Goal: Information Seeking & Learning: Compare options

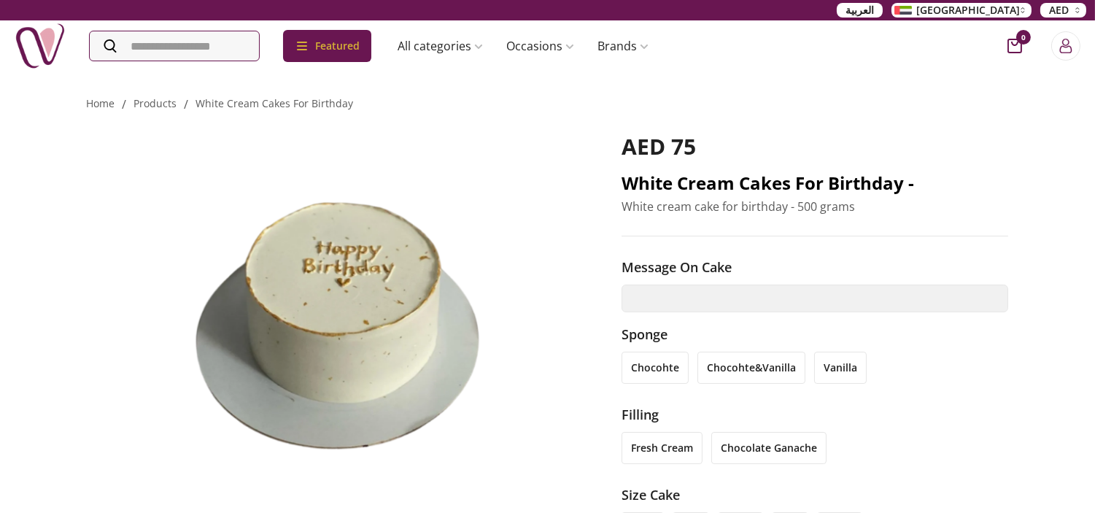
click at [794, 183] on h2 "White cream cakes for birthday -" at bounding box center [816, 182] width 388 height 23
click at [795, 183] on h2 "White cream cakes for birthday -" at bounding box center [816, 182] width 388 height 23
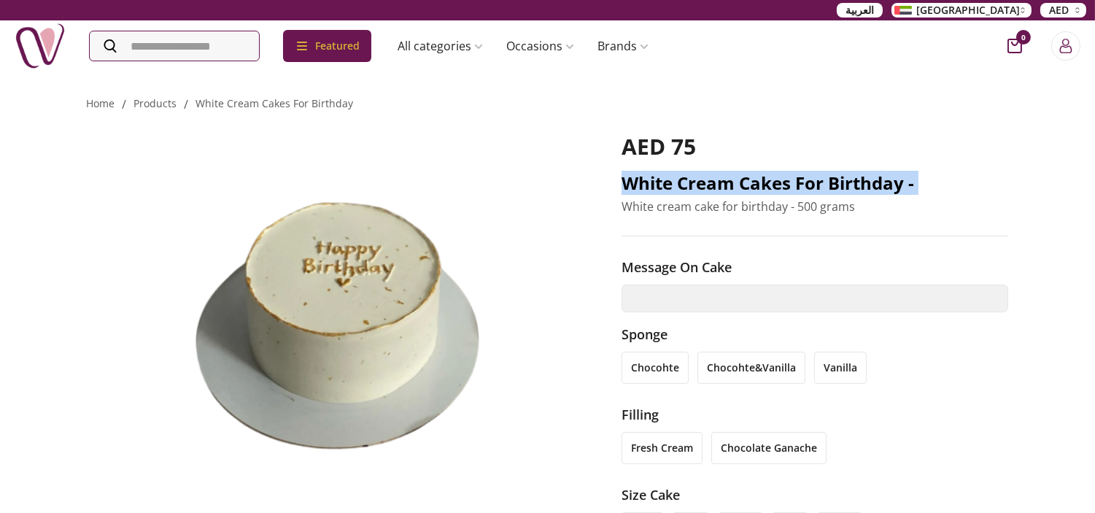
click at [795, 183] on h2 "White cream cakes for birthday -" at bounding box center [816, 182] width 388 height 23
click at [713, 180] on h2 "White cream cakes for birthday -" at bounding box center [816, 182] width 388 height 23
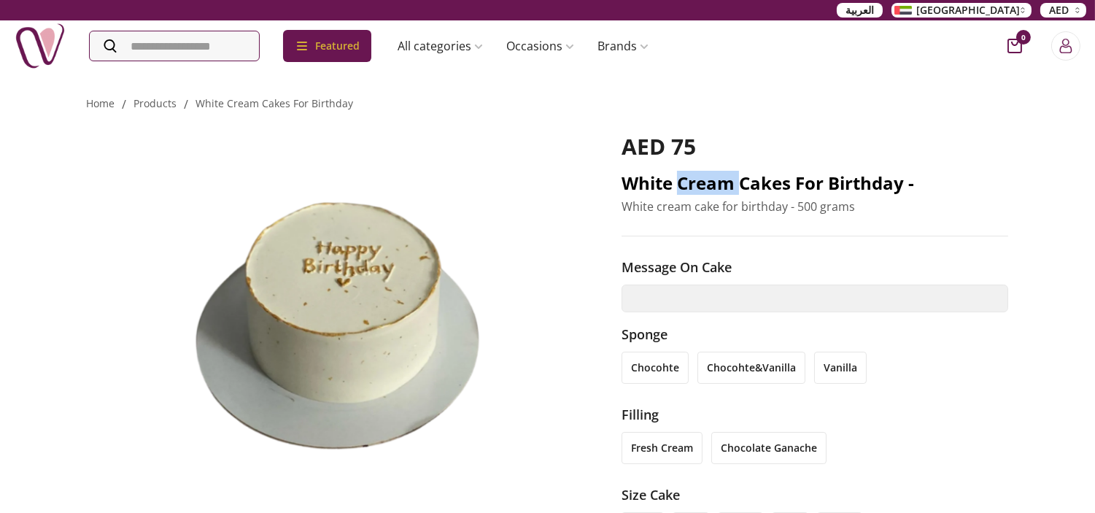
click at [713, 180] on h2 "White cream cakes for birthday -" at bounding box center [816, 182] width 388 height 23
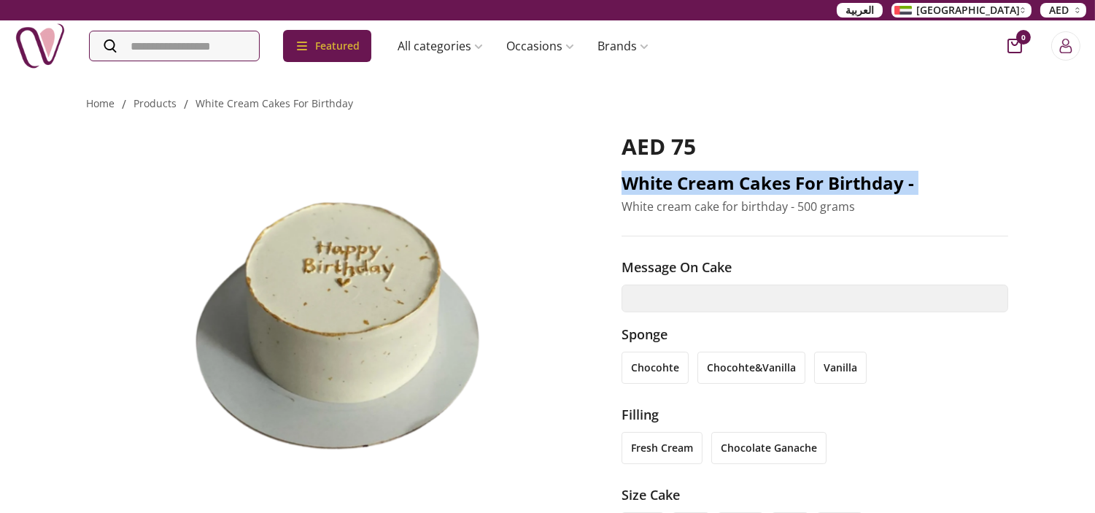
click at [713, 180] on h2 "White cream cakes for birthday -" at bounding box center [816, 182] width 388 height 23
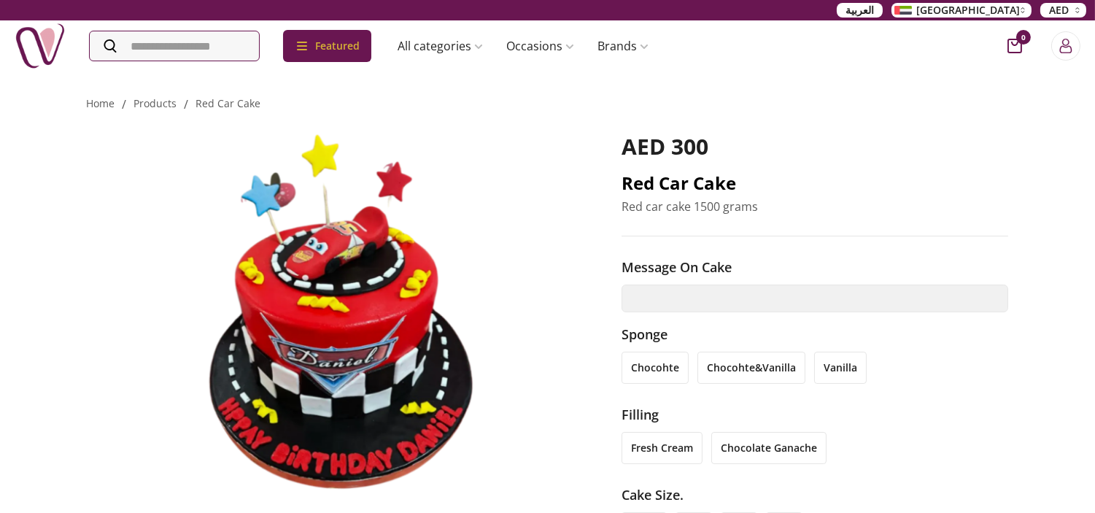
click at [644, 181] on h2 "Red car cake" at bounding box center [816, 182] width 388 height 23
copy h2 "Red car cake"
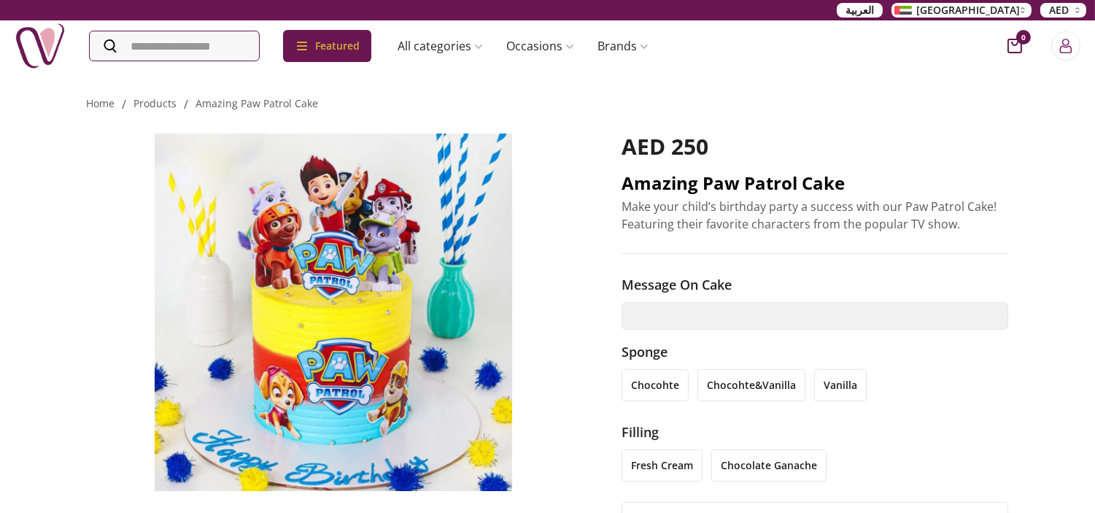
click at [728, 177] on h2 "Amazing Paw Patrol Cake" at bounding box center [816, 182] width 388 height 23
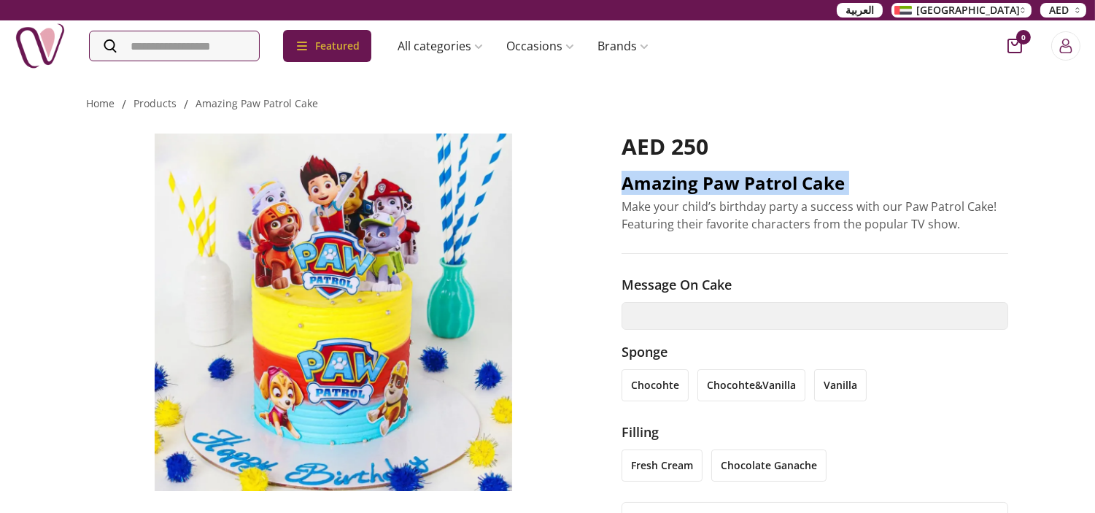
click at [728, 175] on h2 "Amazing Paw Patrol Cake" at bounding box center [816, 182] width 388 height 23
copy h2 "Amazing Paw Patrol Cake"
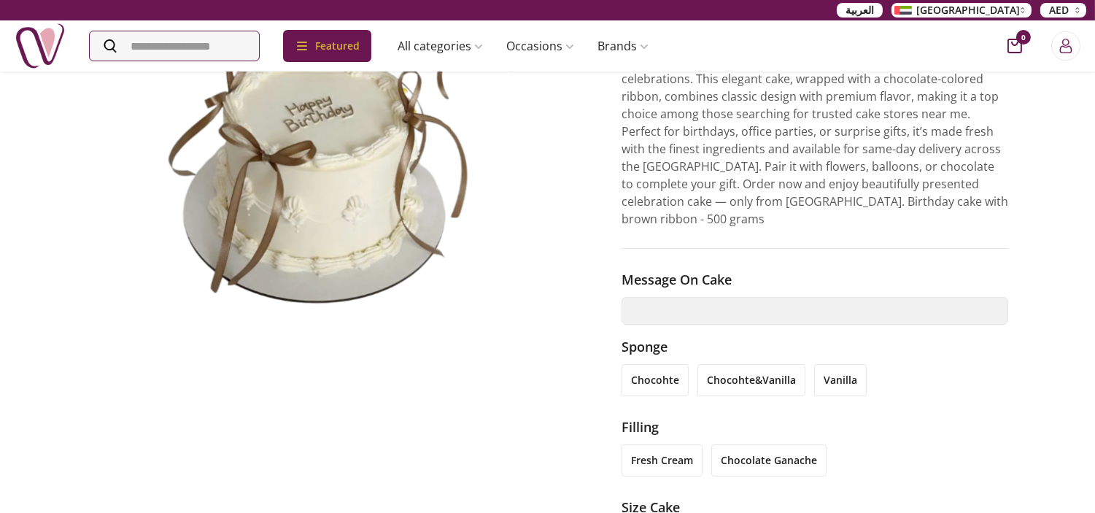
scroll to position [162, 0]
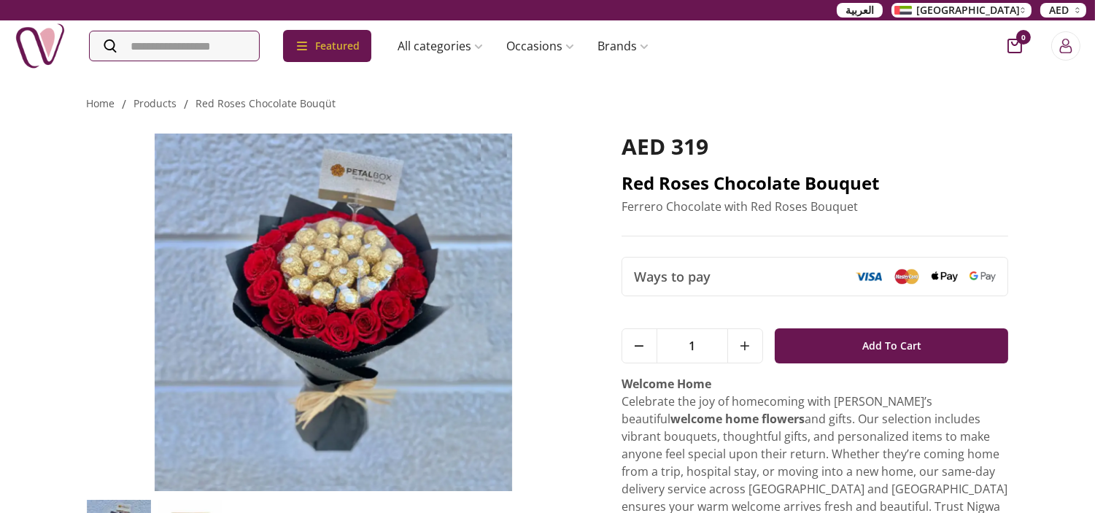
click at [737, 182] on h2 "Red Roses Chocolate Bouquet" at bounding box center [816, 182] width 388 height 23
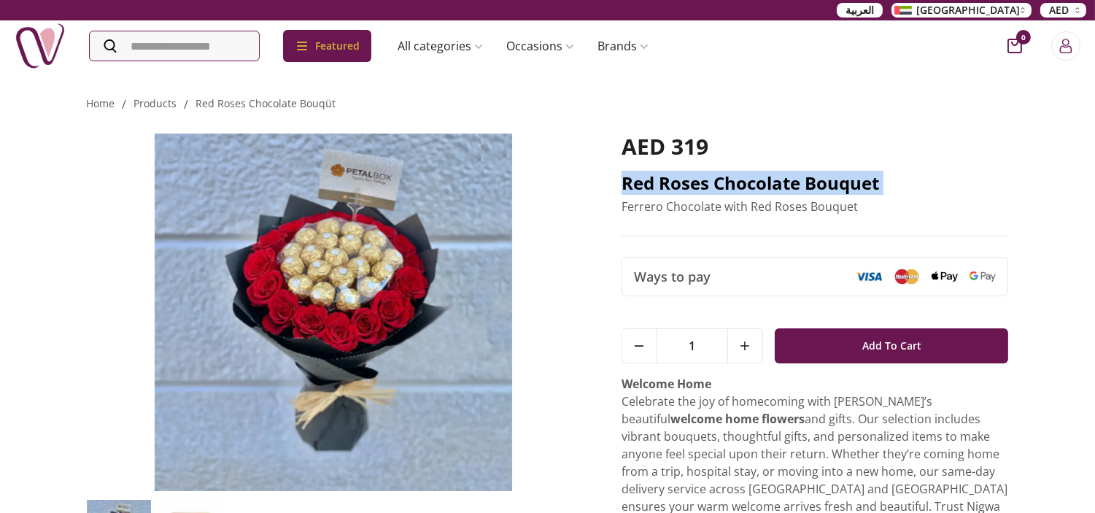
click at [737, 182] on h2 "Red Roses Chocolate Bouquet" at bounding box center [816, 182] width 388 height 23
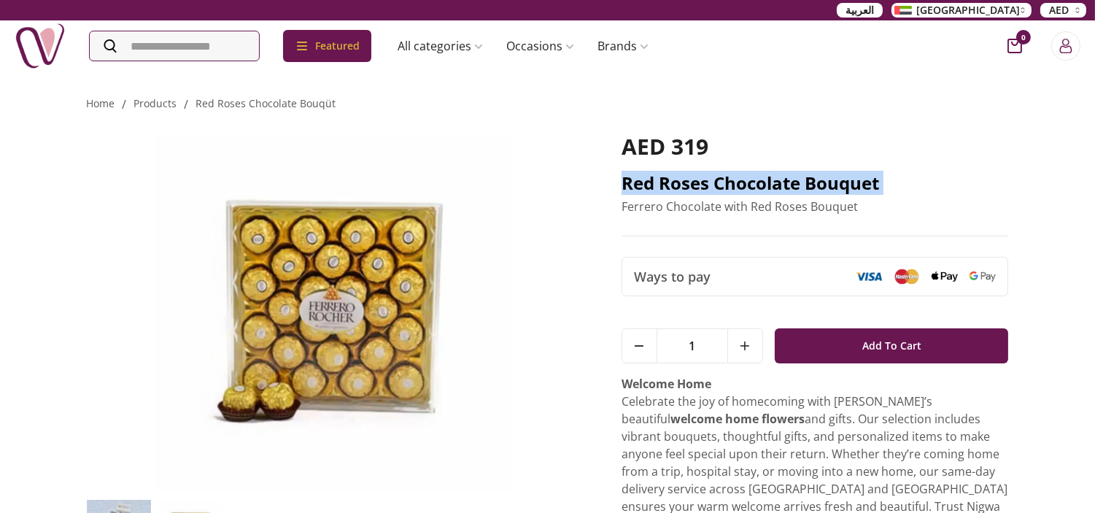
copy h2 "Red Roses Chocolate Bouquet"
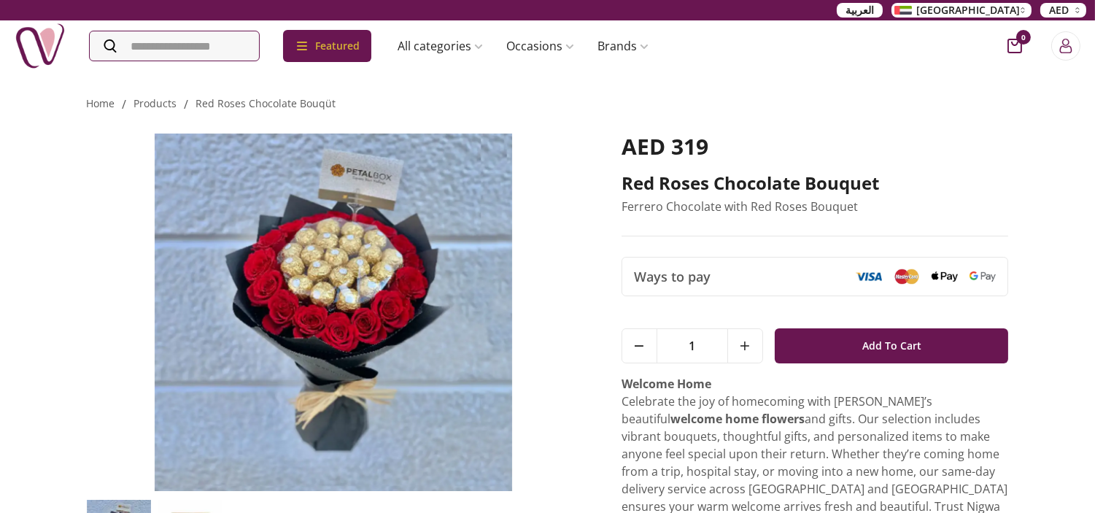
click at [770, 210] on p "Ferrero Chocolate with Red Roses Bouquet" at bounding box center [816, 207] width 388 height 18
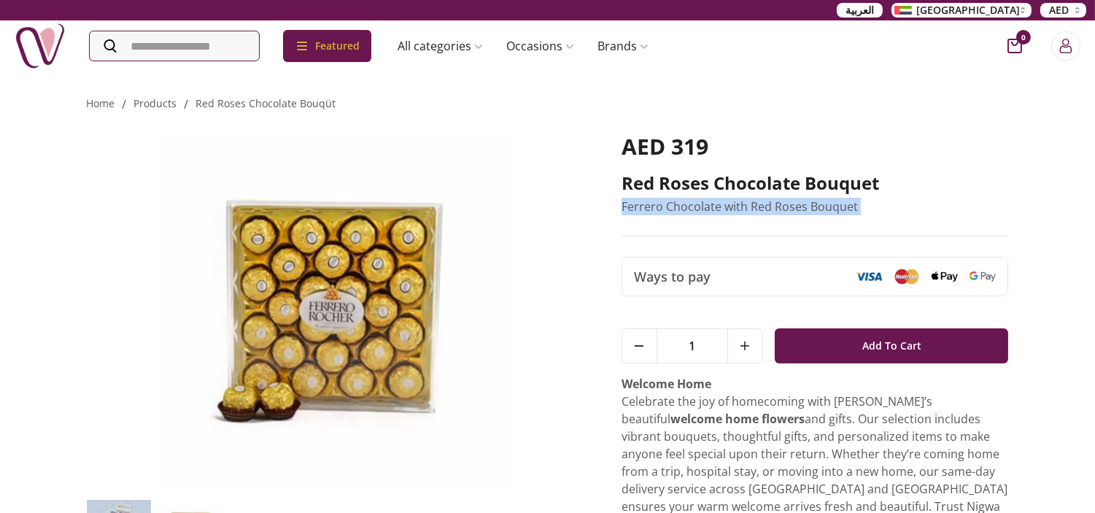
copy p "Ferrero Chocolate with Red Roses Bouquet"
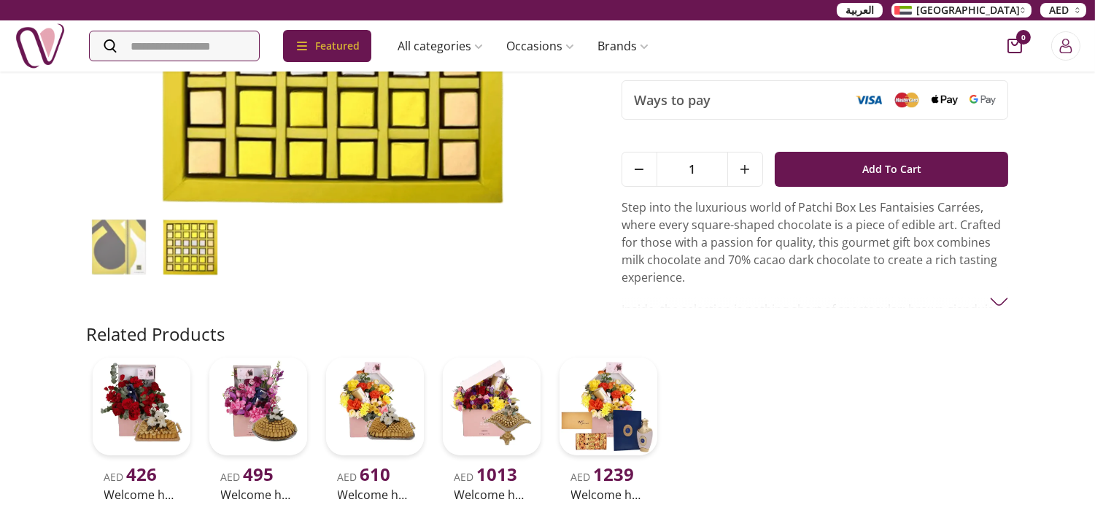
scroll to position [324, 0]
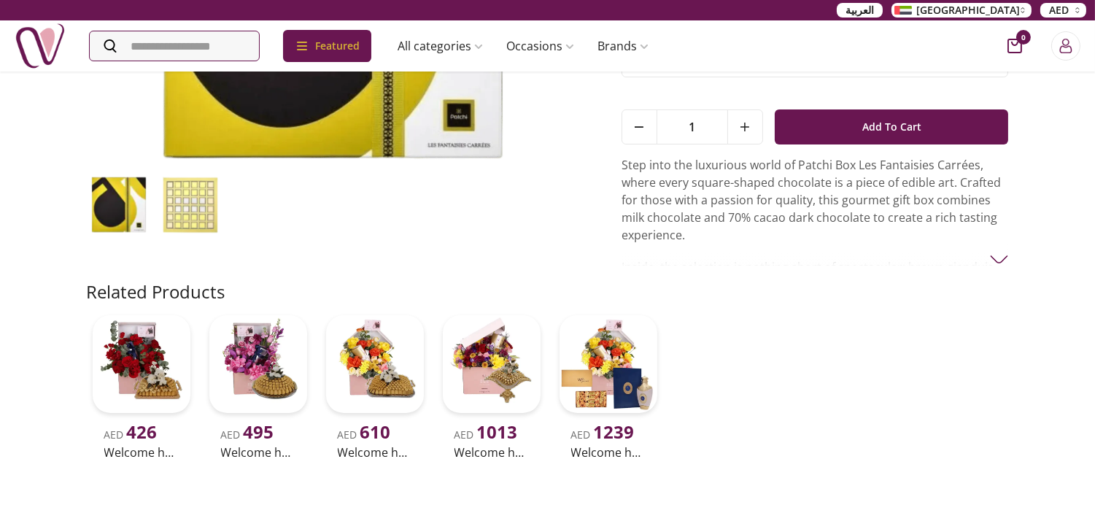
click at [876, 244] on div "Step into the luxurious world of Patchi Box Les Fantaisies Carrées, where every…" at bounding box center [816, 210] width 388 height 109
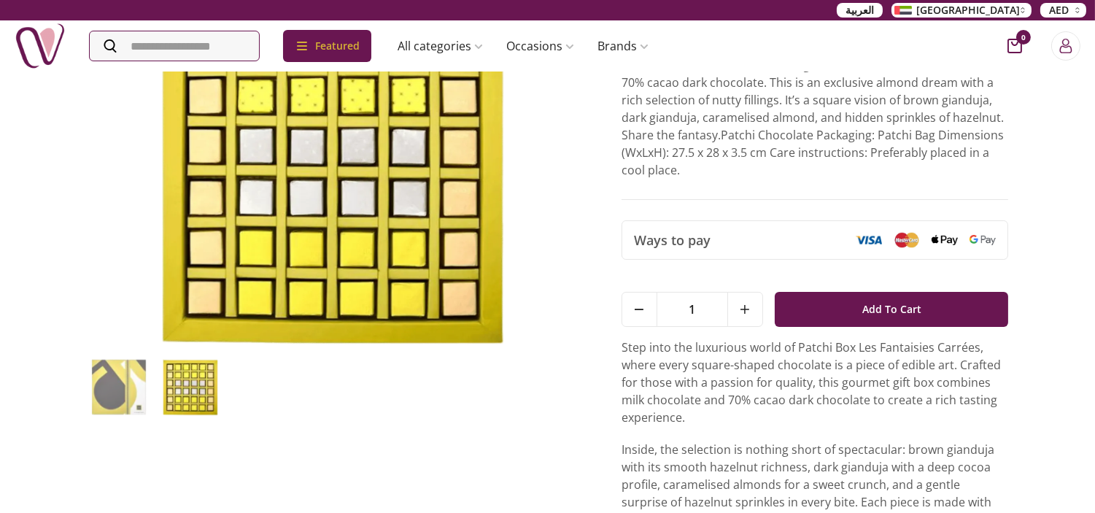
scroll to position [0, 0]
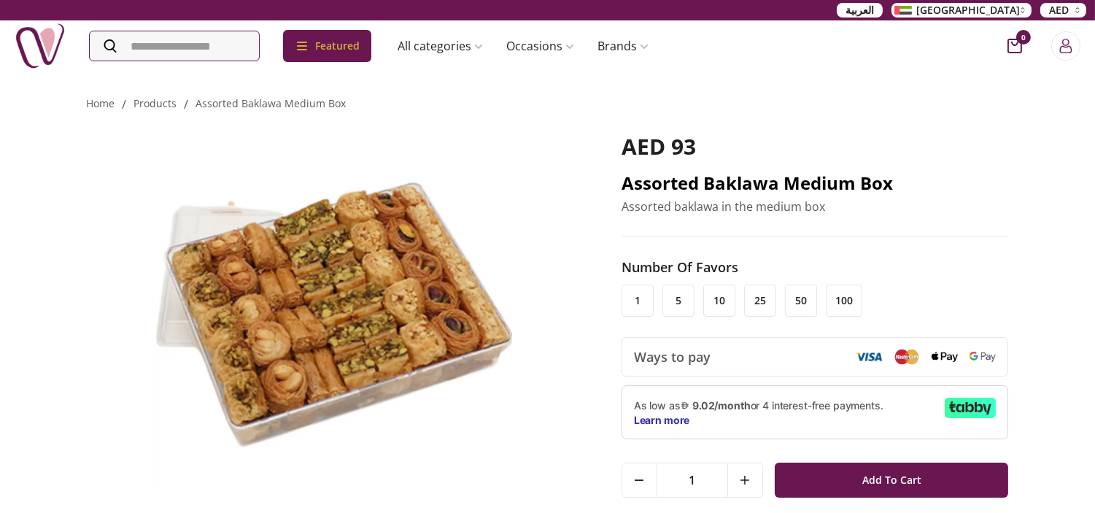
click at [677, 180] on h2 "Assorted Baklawa Medium Box" at bounding box center [816, 182] width 388 height 23
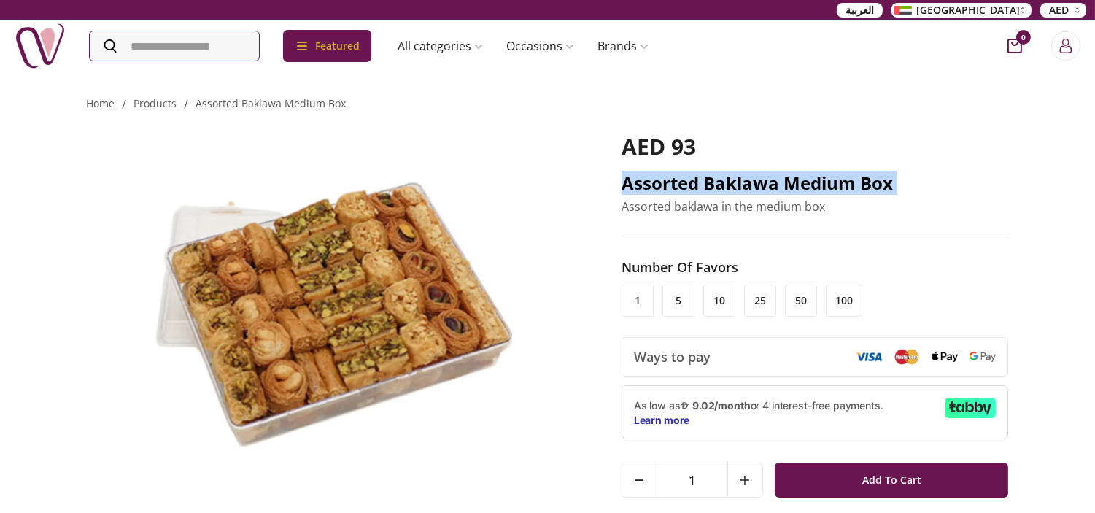
click at [677, 180] on h2 "Assorted Baklawa Medium Box" at bounding box center [816, 182] width 388 height 23
copy h2 "Assorted Baklawa Medium Box"
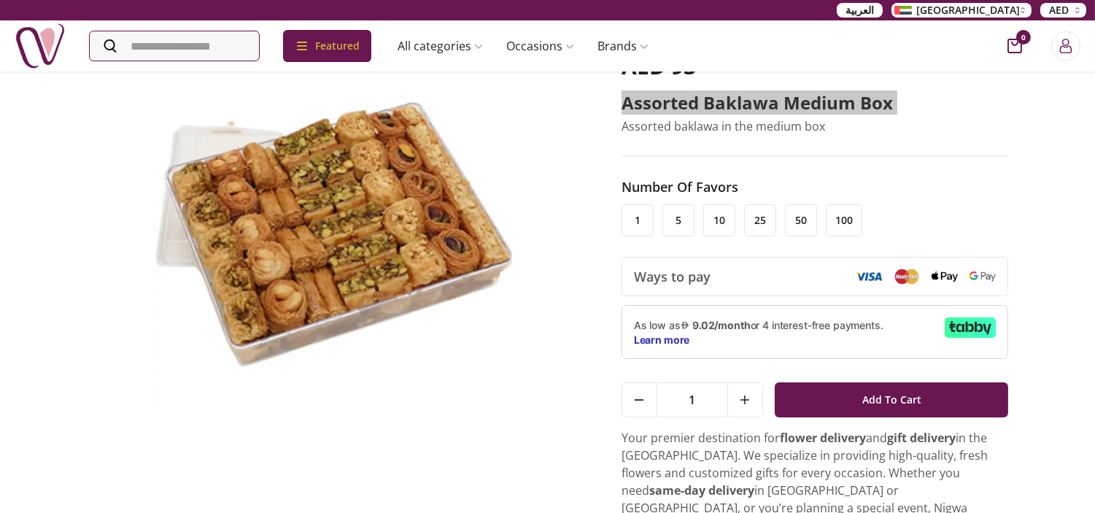
scroll to position [81, 0]
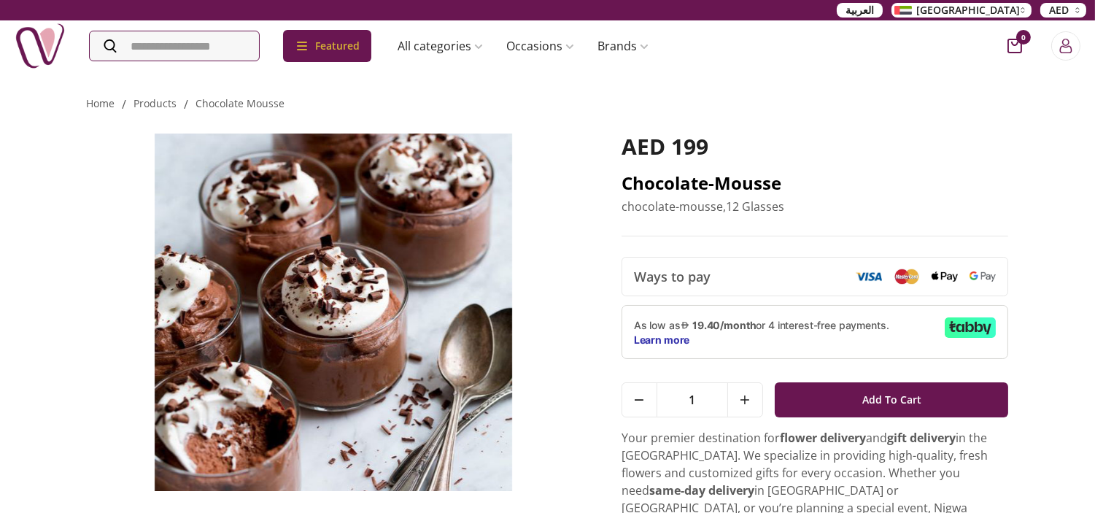
scroll to position [81, 0]
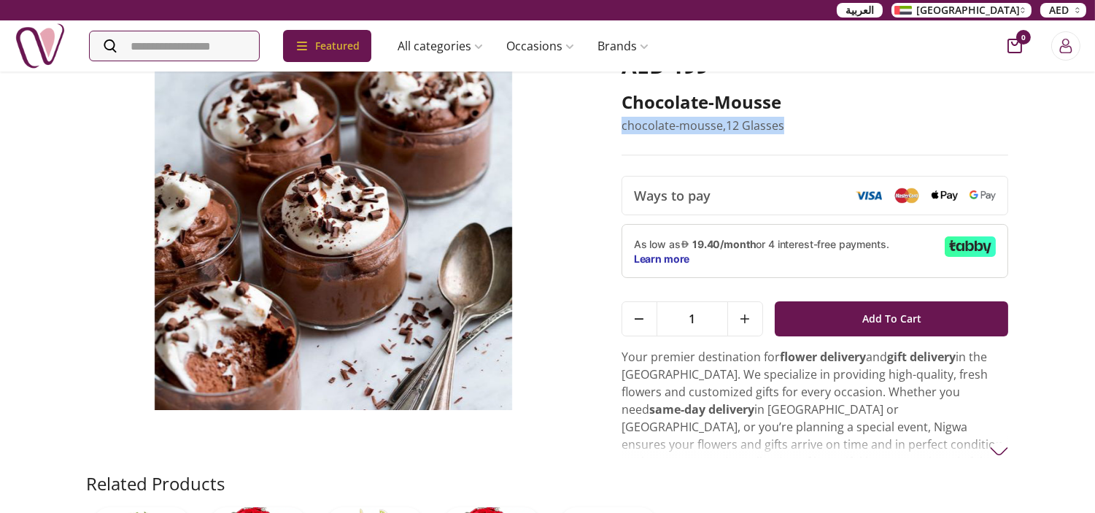
drag, startPoint x: 790, startPoint y: 126, endPoint x: 610, endPoint y: 115, distance: 180.5
click at [610, 115] on div "AED 199 Chocolate-Mousse chocolate-mousse,12 Glasses Ways to pay 1 Add To Cart …" at bounding box center [548, 252] width 922 height 440
copy p "chocolate-mousse,12 Glasses"
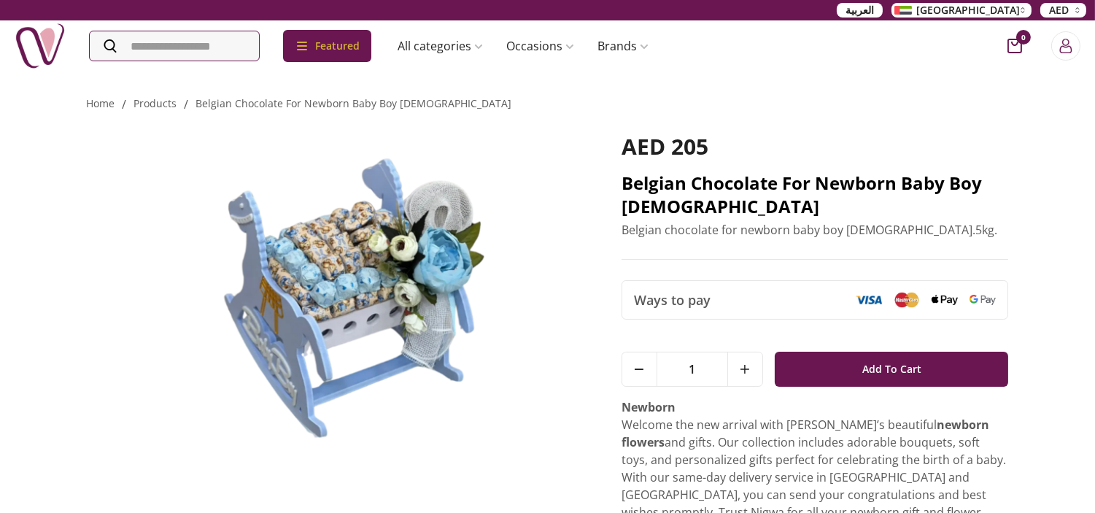
click at [666, 180] on h2 "Belgian chocolate for newborn baby boy [DEMOGRAPHIC_DATA]" at bounding box center [816, 194] width 388 height 47
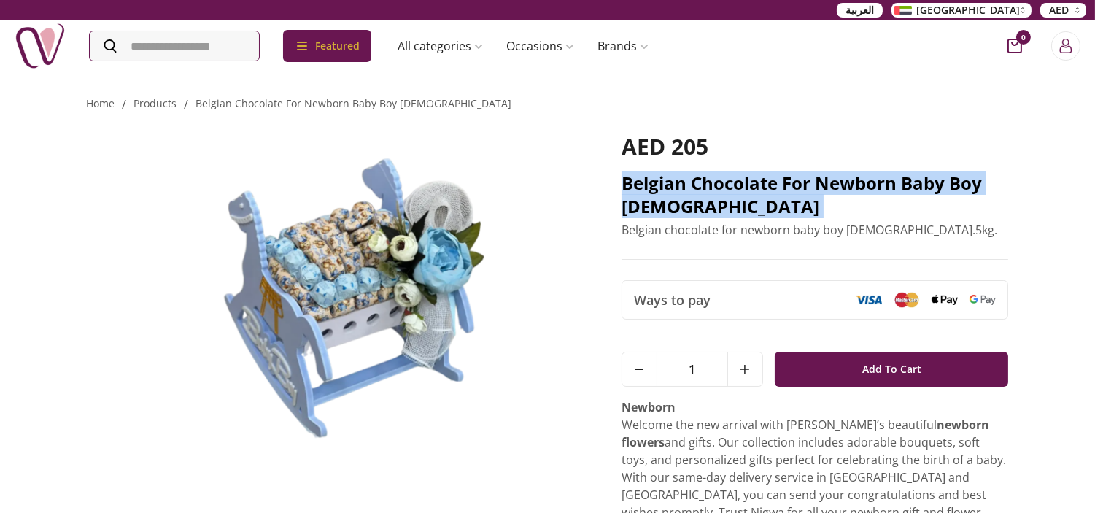
click at [666, 180] on h2 "Belgian chocolate for newborn baby boy [DEMOGRAPHIC_DATA]" at bounding box center [816, 194] width 388 height 47
copy h2 "Belgian chocolate for newborn baby boy [DEMOGRAPHIC_DATA]"
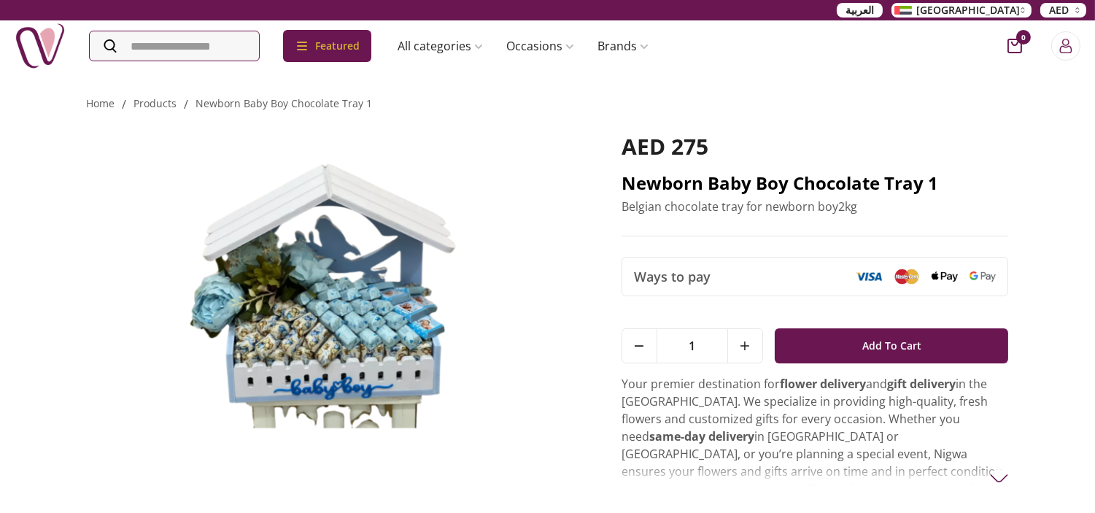
click at [764, 187] on h2 "Newborn baby boy chocolate tray 1" at bounding box center [816, 182] width 388 height 23
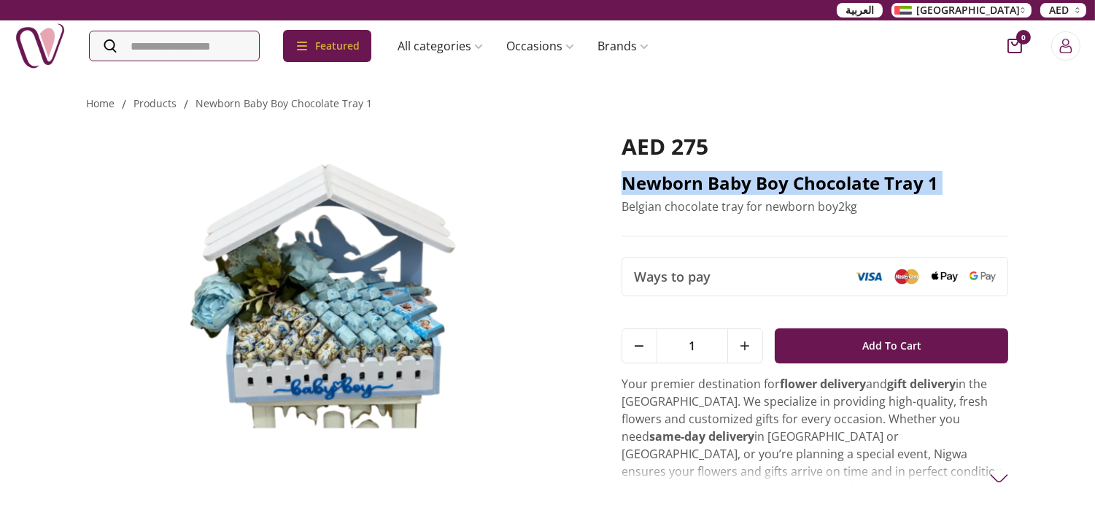
click at [764, 187] on h2 "Newborn baby boy chocolate tray 1" at bounding box center [816, 182] width 388 height 23
copy h2 "Newborn baby boy chocolate tray 1"
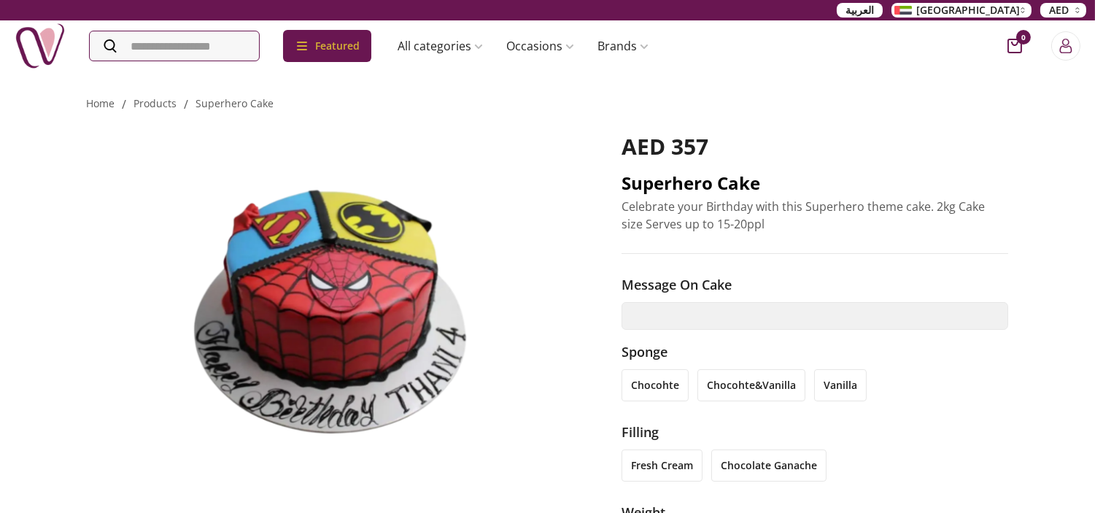
click at [672, 181] on h2 "Superhero Cake" at bounding box center [816, 182] width 388 height 23
copy h2 "Superhero Cake"
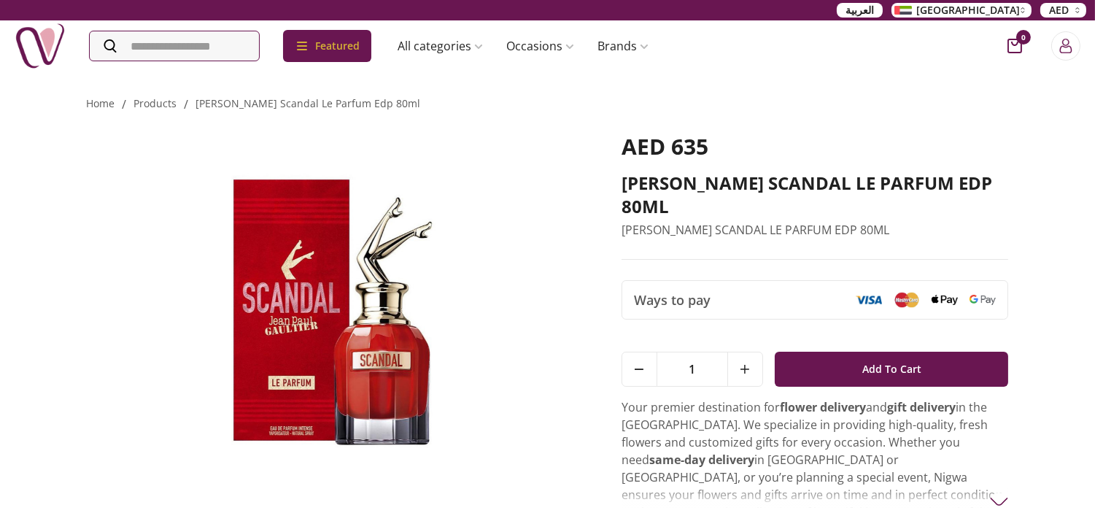
drag, startPoint x: 711, startPoint y: 204, endPoint x: 617, endPoint y: 186, distance: 95.2
click at [617, 186] on div "AED 635 [PERSON_NAME] SCANDAL LE PARFUM EDP 80ML [PERSON_NAME] SCANDAL LE PARFU…" at bounding box center [548, 319] width 922 height 412
copy h2 "[PERSON_NAME] SCANDAL LE PARFUM EDP 80ML"
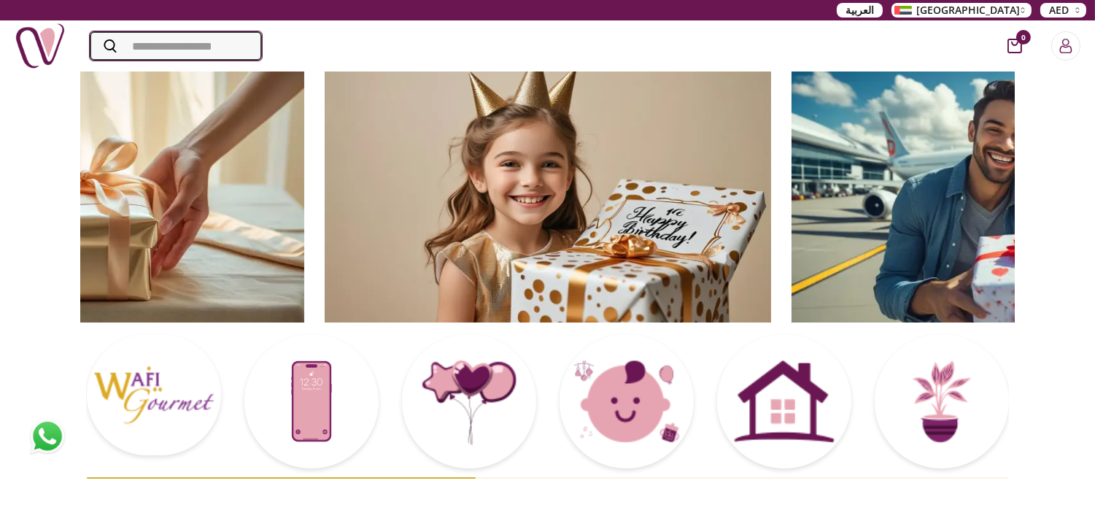
click at [229, 47] on input "Search" at bounding box center [176, 45] width 172 height 29
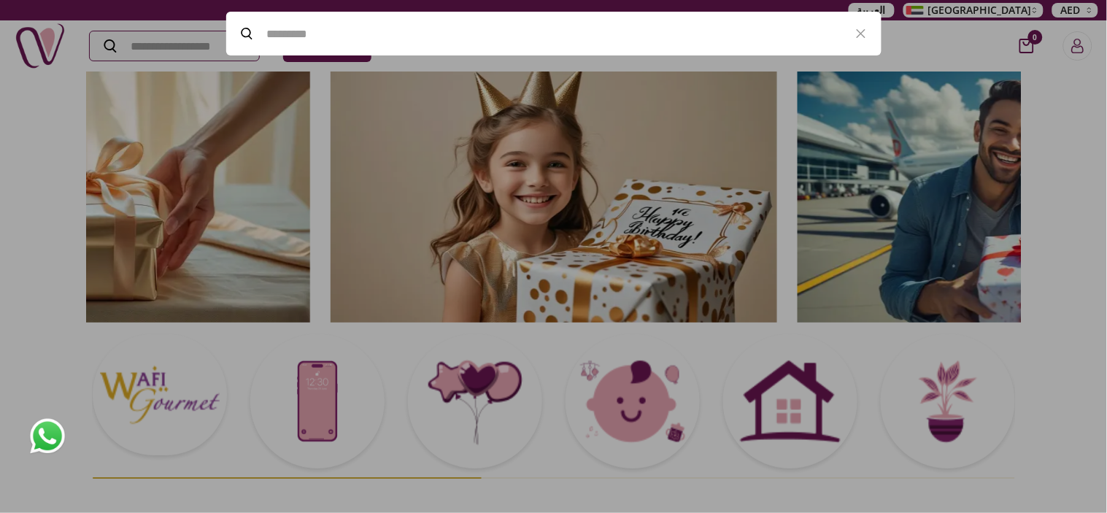
paste input "**********"
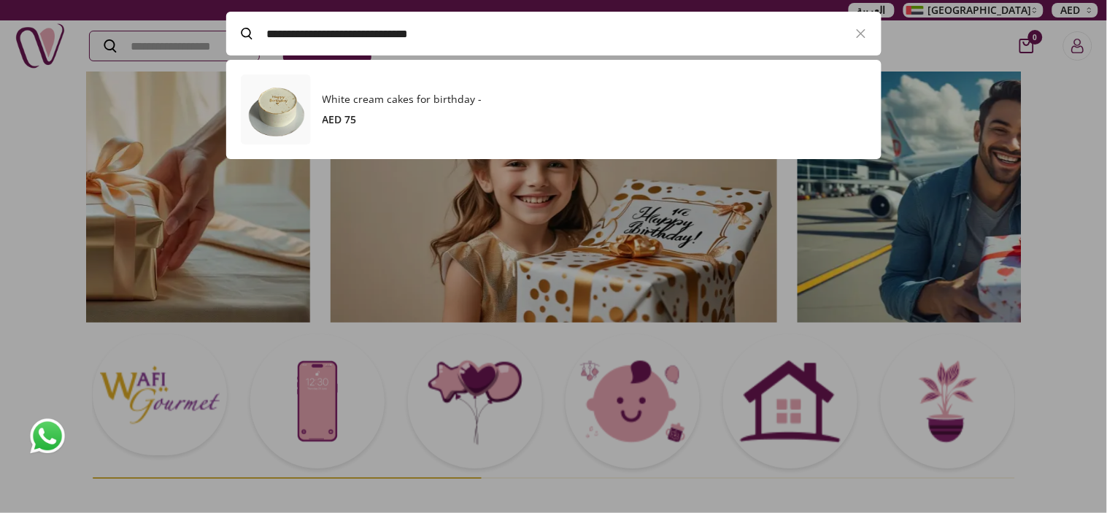
scroll to position [99, 655]
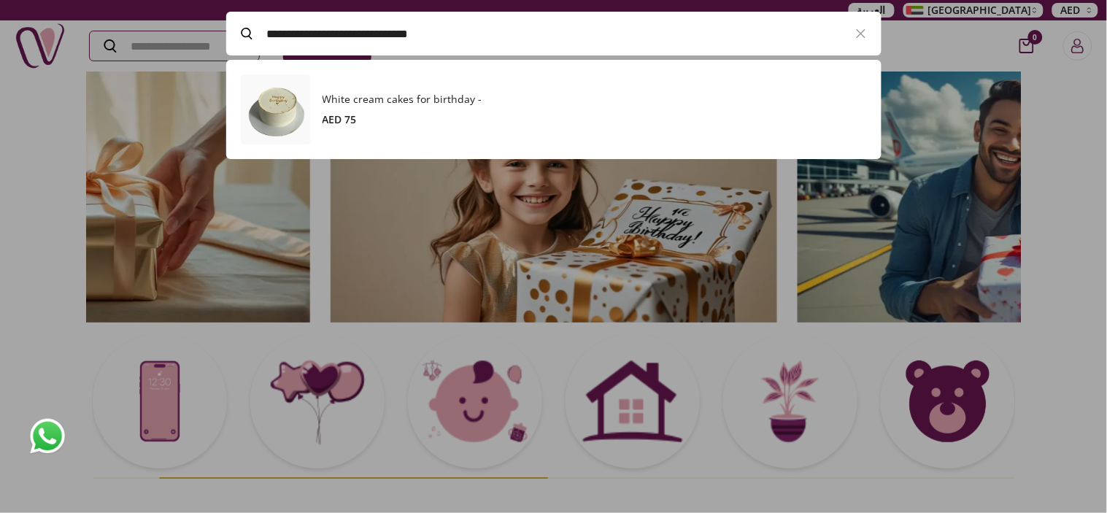
click at [409, 98] on h3 "White cream cakes for birthday -" at bounding box center [595, 99] width 544 height 15
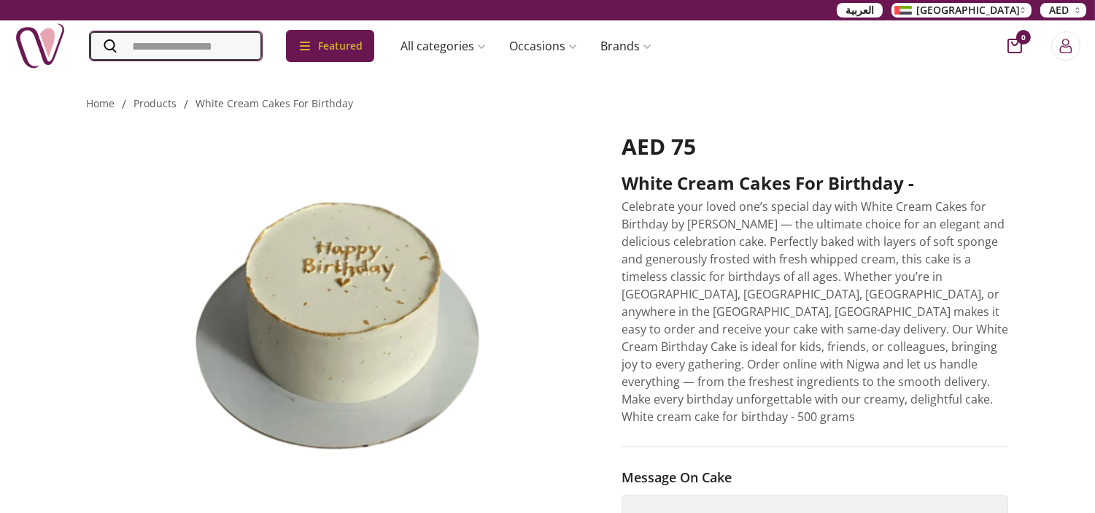
click at [244, 56] on input "Search" at bounding box center [176, 45] width 172 height 29
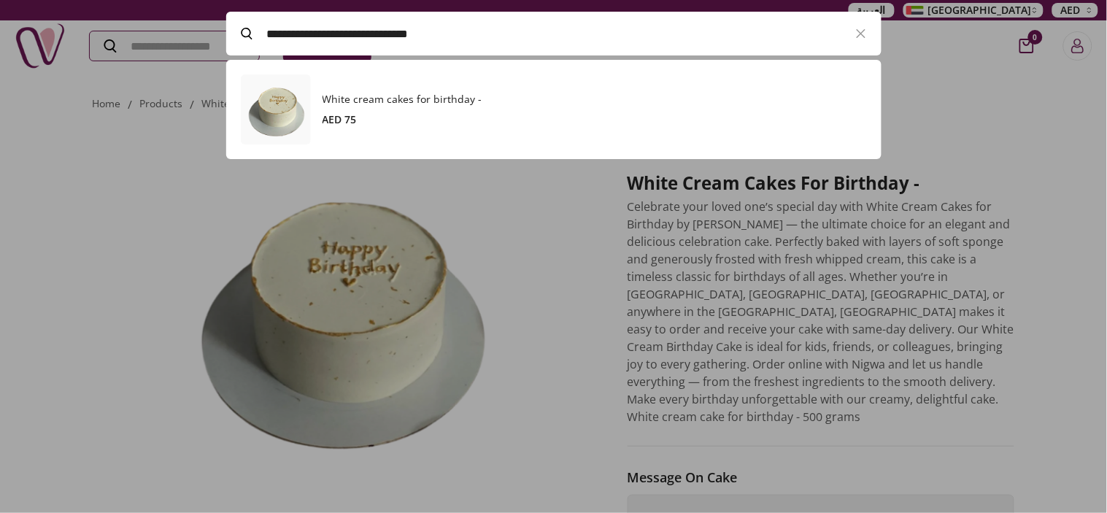
paste input "Search"
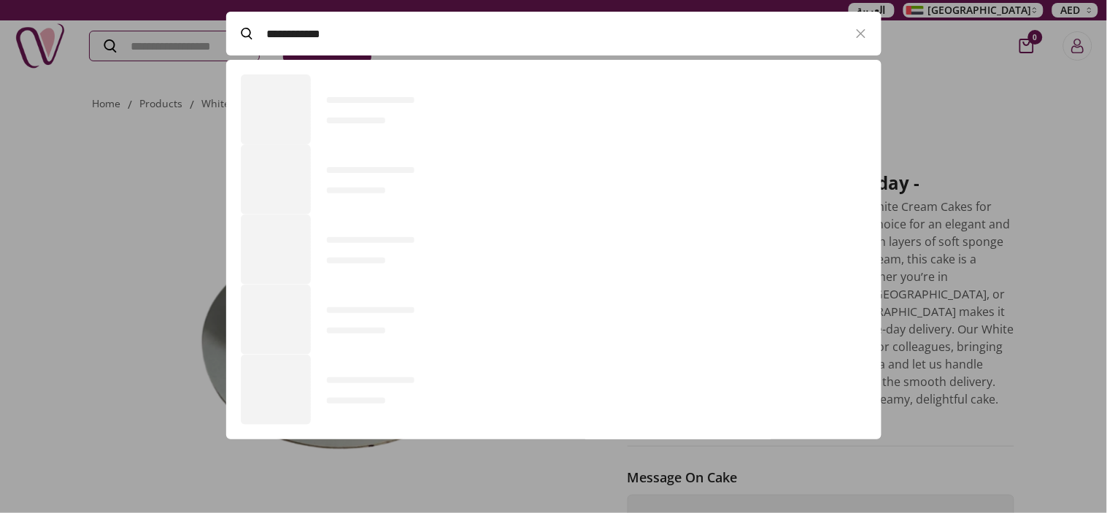
scroll to position [99, 655]
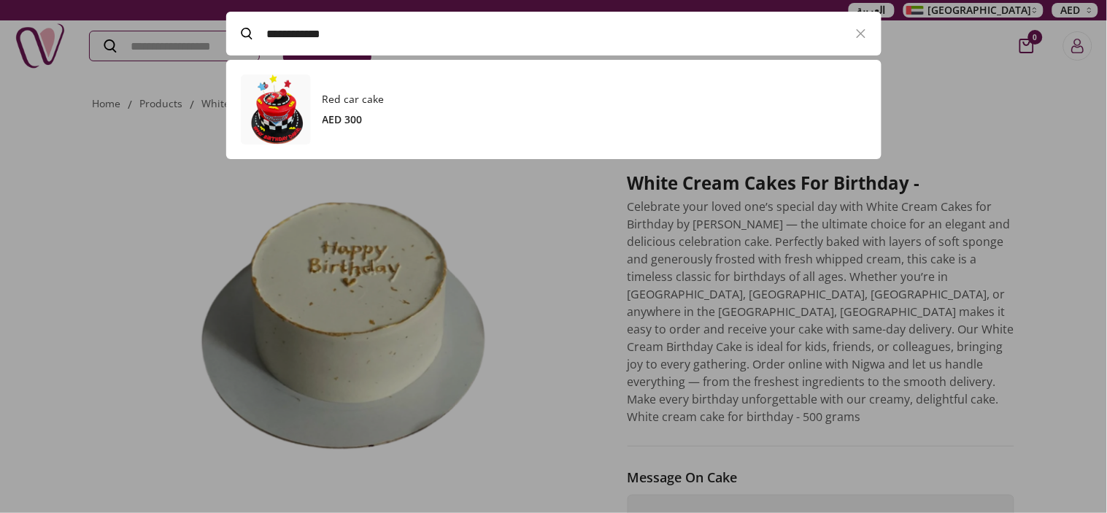
click at [476, 95] on h3 "Red car cake" at bounding box center [595, 99] width 544 height 15
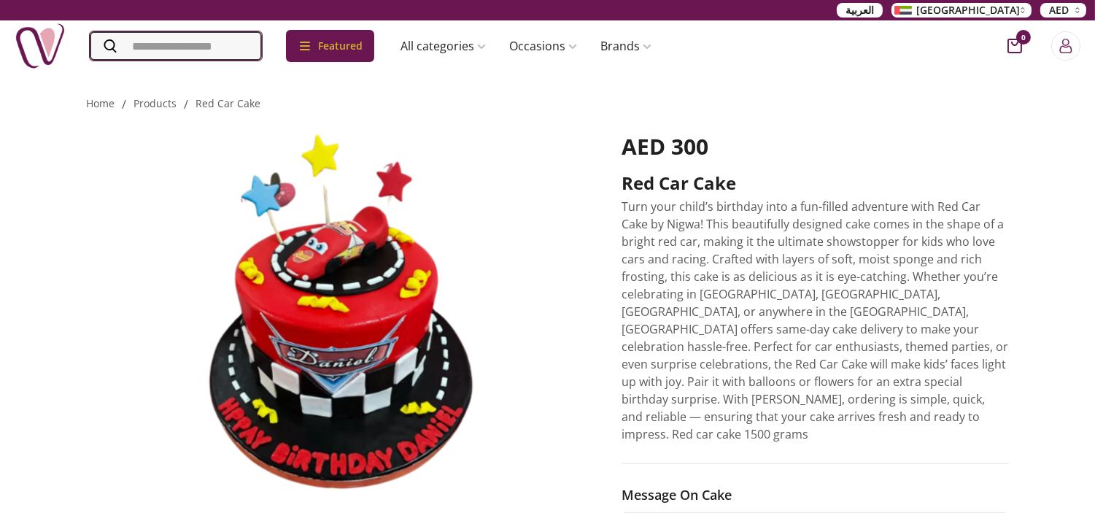
click at [165, 48] on input "Search" at bounding box center [176, 45] width 172 height 29
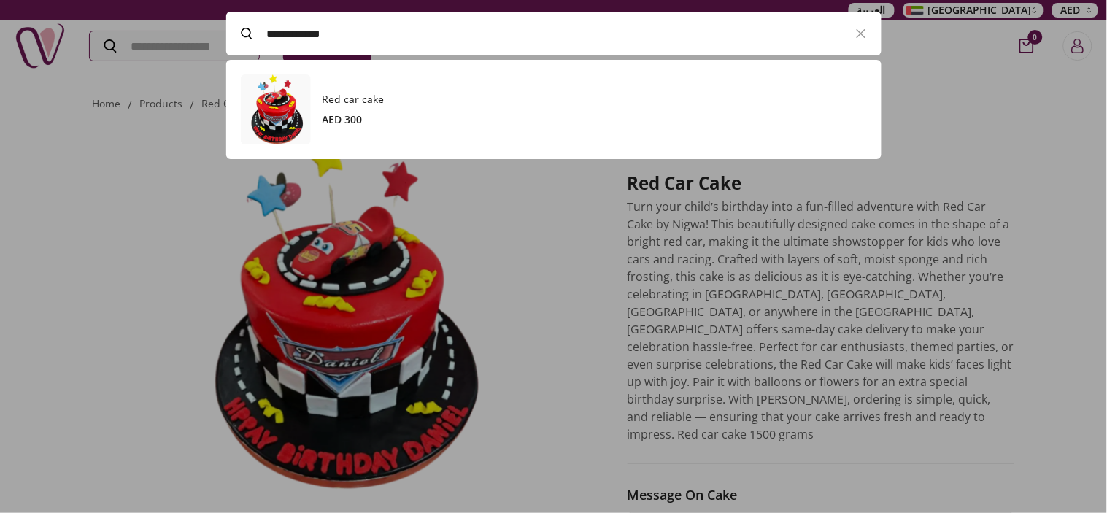
paste input "**********"
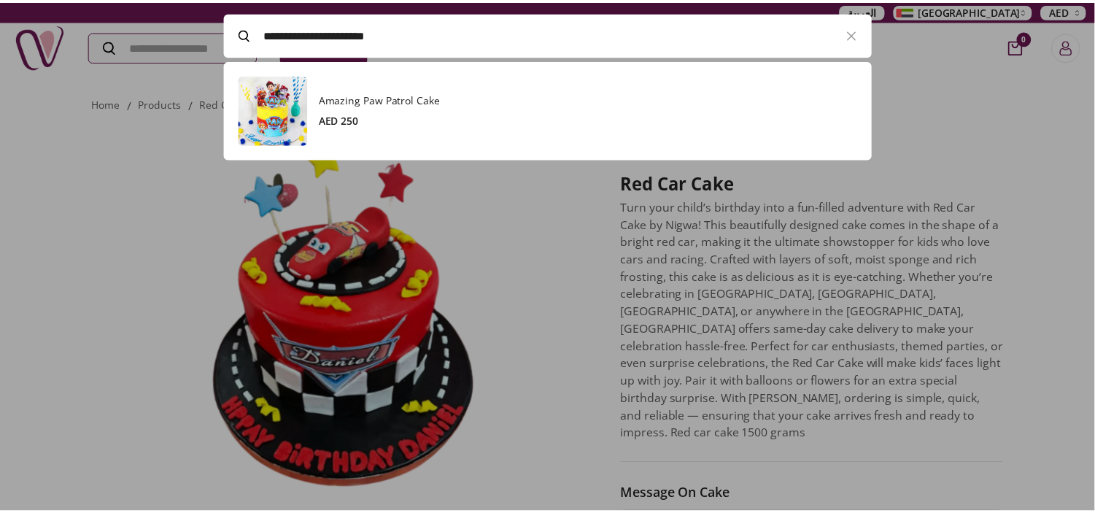
scroll to position [99, 655]
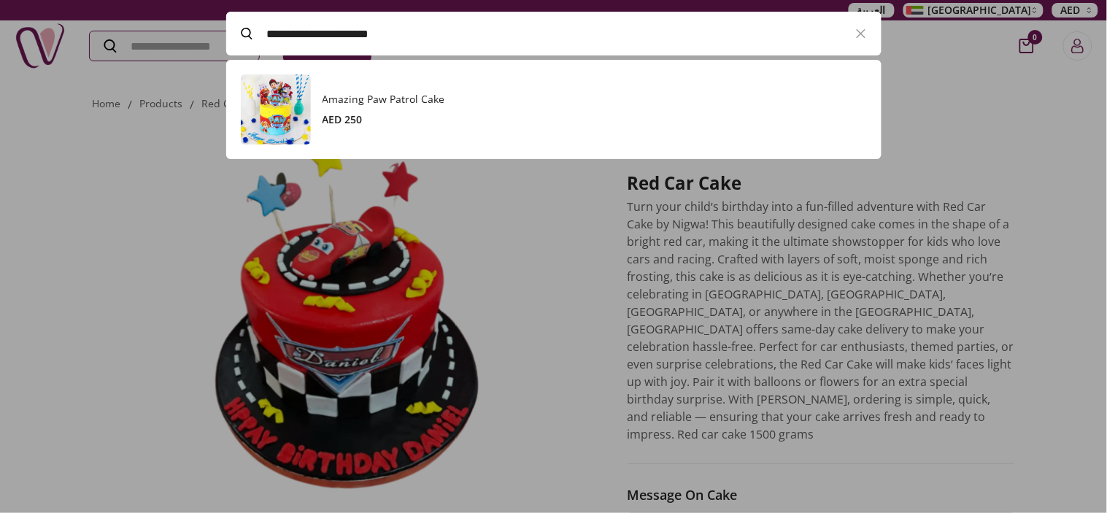
type input "**********"
drag, startPoint x: 336, startPoint y: 107, endPoint x: 347, endPoint y: 110, distance: 11.5
click at [336, 107] on div "Amazing Paw Patrol Cake AED 250" at bounding box center [595, 109] width 544 height 35
